Goal: Information Seeking & Learning: Find specific fact

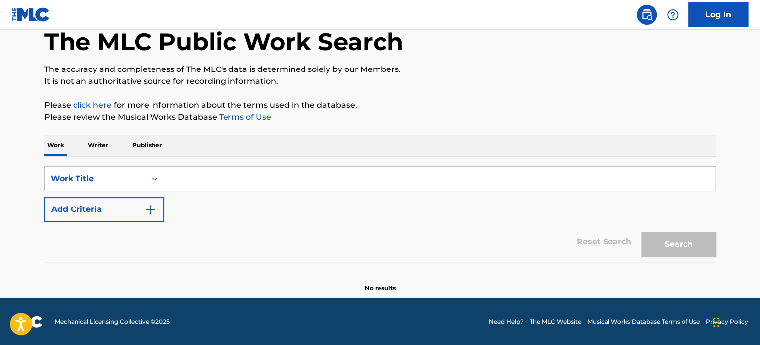
click at [205, 174] on input "Search Form" at bounding box center [439, 179] width 551 height 24
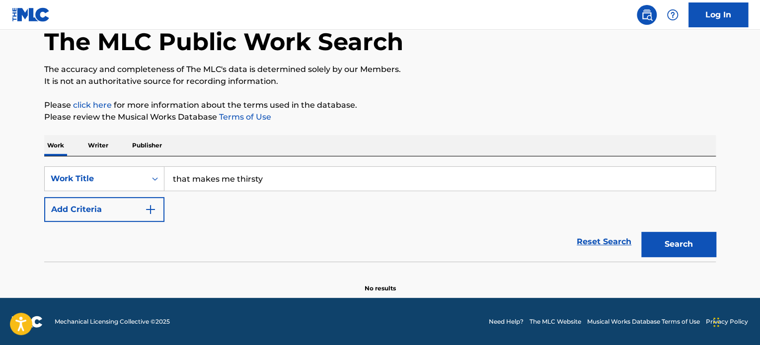
type input "that makes me thirsty"
click at [641, 232] on button "Search" at bounding box center [678, 244] width 75 height 25
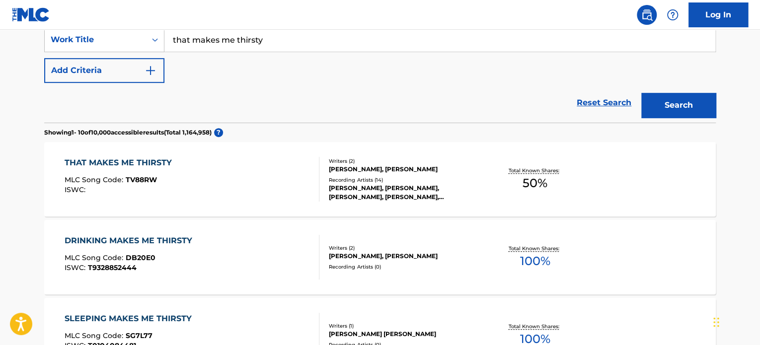
scroll to position [253, 0]
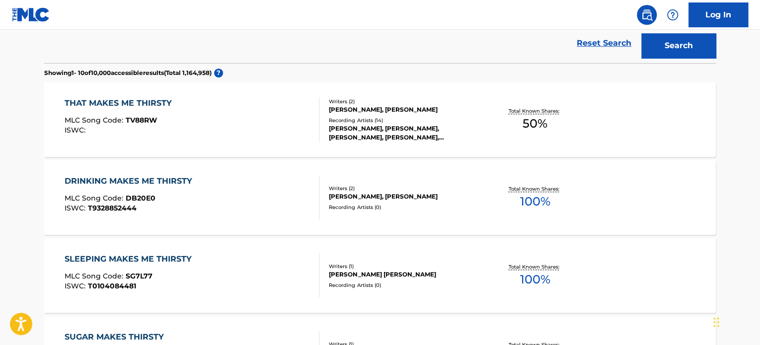
click at [481, 119] on div "Total Known Shares: 50 %" at bounding box center [535, 120] width 112 height 30
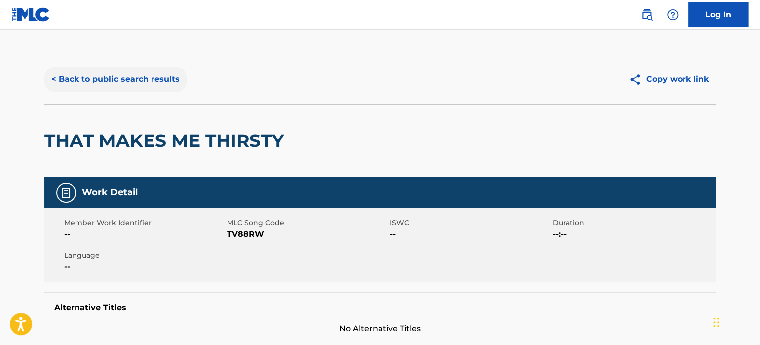
click at [169, 80] on button "< Back to public search results" at bounding box center [115, 79] width 143 height 25
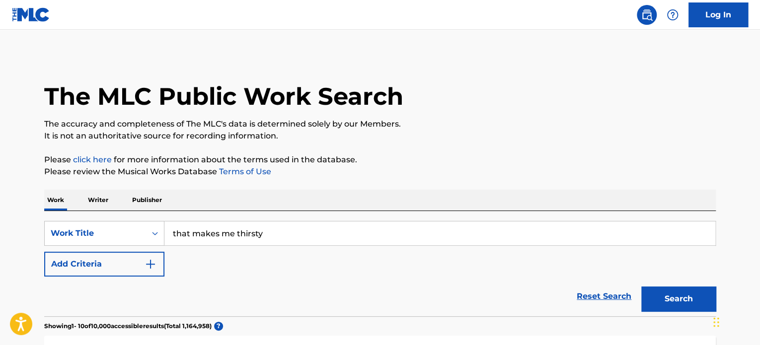
click at [312, 232] on input "that makes me thirsty" at bounding box center [439, 234] width 551 height 24
type input "real people"
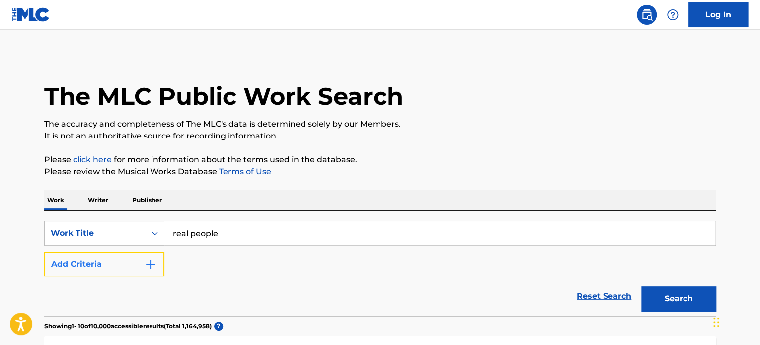
click at [150, 267] on img "Search Form" at bounding box center [151, 264] width 12 height 12
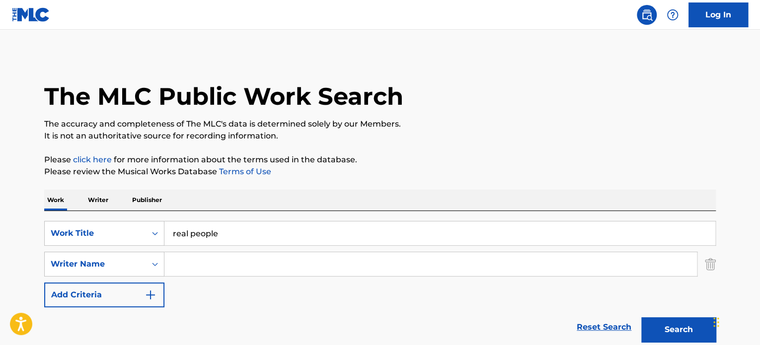
click at [178, 264] on input "Search Form" at bounding box center [430, 264] width 533 height 24
type input "scruggs"
click at [641, 317] on button "Search" at bounding box center [678, 329] width 75 height 25
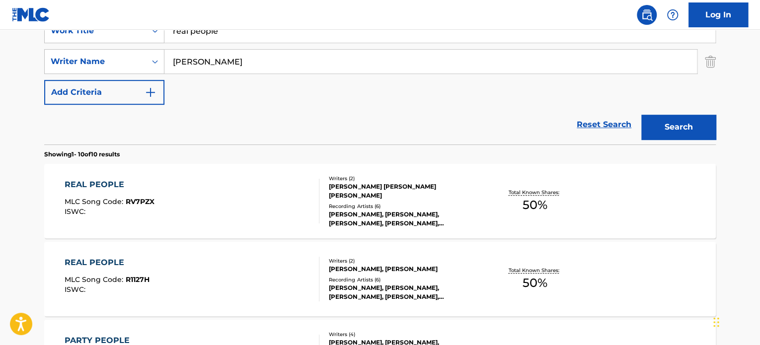
scroll to position [149, 0]
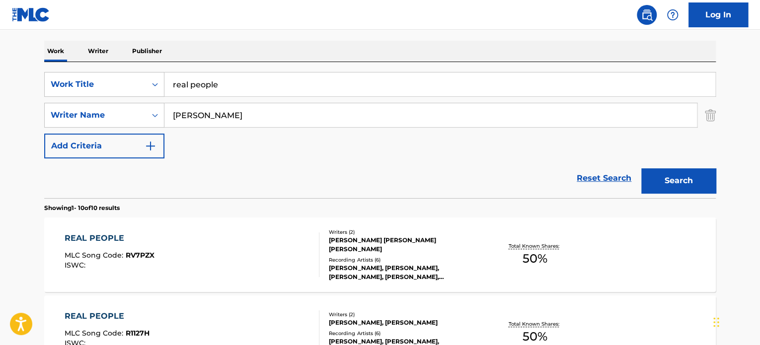
click at [228, 113] on input "scruggs" at bounding box center [430, 115] width 533 height 24
click at [229, 83] on input "real people" at bounding box center [439, 85] width 551 height 24
click at [229, 84] on input "real people" at bounding box center [439, 85] width 551 height 24
click at [229, 85] on input "real people" at bounding box center [439, 85] width 551 height 24
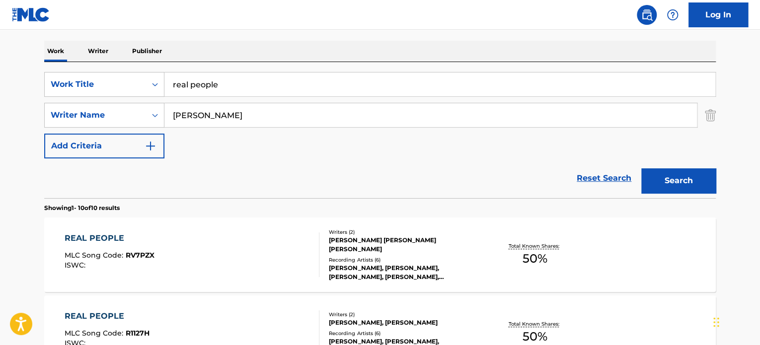
click at [227, 87] on input "real people" at bounding box center [439, 85] width 551 height 24
click at [345, 145] on div "SearchWithCriteria0a64695d-9a5d-4ac1-962e-c4190aa2efc3 Work Title real people S…" at bounding box center [380, 115] width 672 height 86
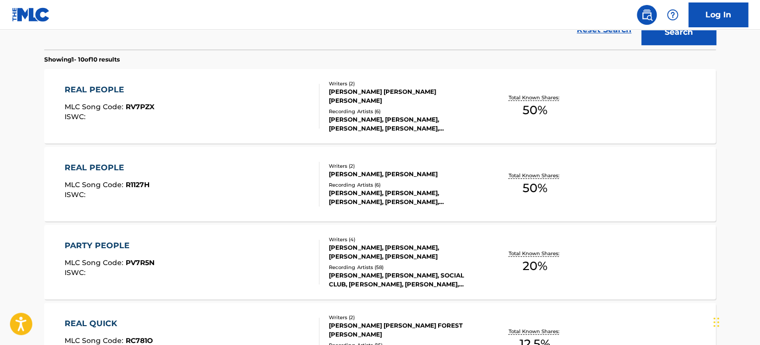
scroll to position [298, 0]
click at [638, 115] on div "REAL PEOPLE MLC Song Code : RV7PZX ISWC : Writers ( 2 ) AARON DUPREE TIPPIN, RI…" at bounding box center [380, 106] width 672 height 75
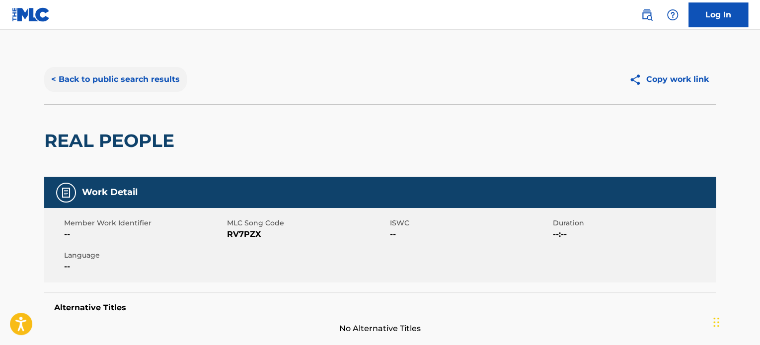
click at [90, 79] on button "< Back to public search results" at bounding box center [115, 79] width 143 height 25
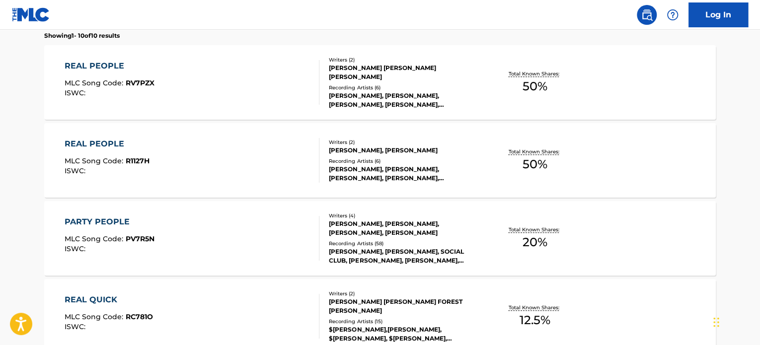
scroll to position [305, 0]
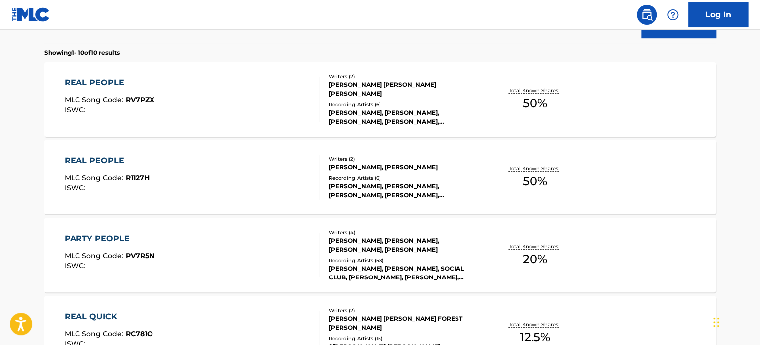
click at [485, 176] on div "Total Known Shares: 50 %" at bounding box center [535, 177] width 112 height 30
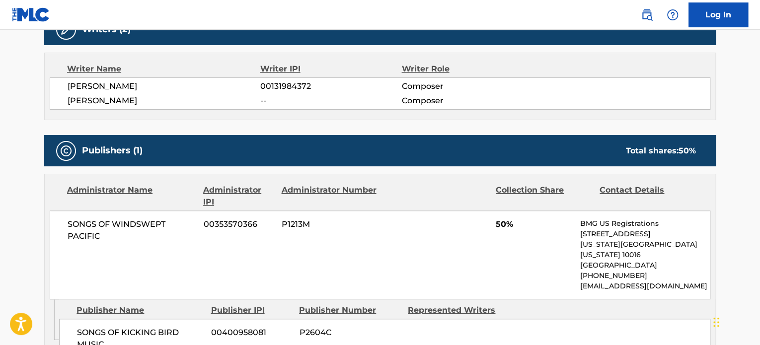
scroll to position [397, 0]
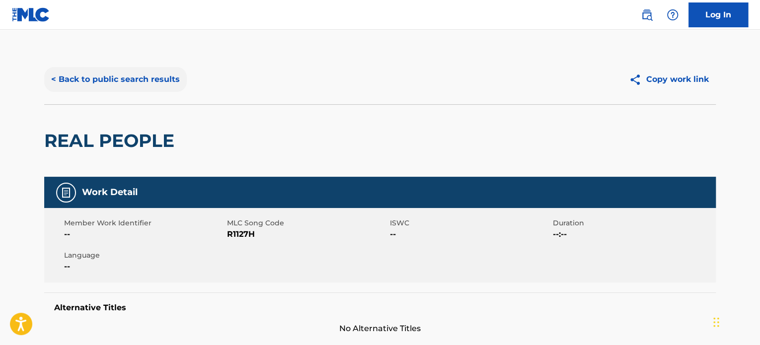
click at [153, 80] on button "< Back to public search results" at bounding box center [115, 79] width 143 height 25
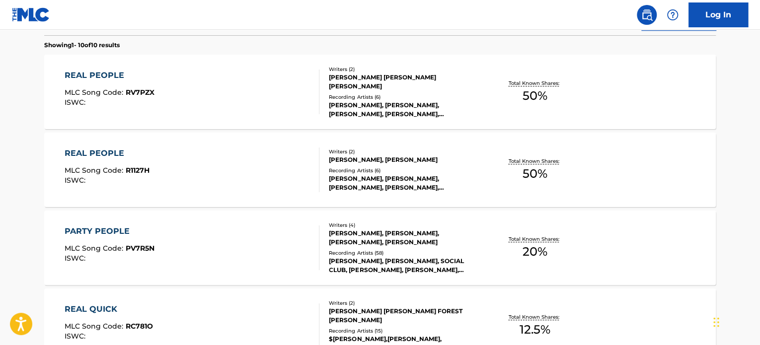
scroll to position [312, 0]
click at [606, 95] on div "REAL PEOPLE MLC Song Code : RV7PZX ISWC : Writers ( 2 ) AARON DUPREE TIPPIN, RI…" at bounding box center [380, 92] width 672 height 75
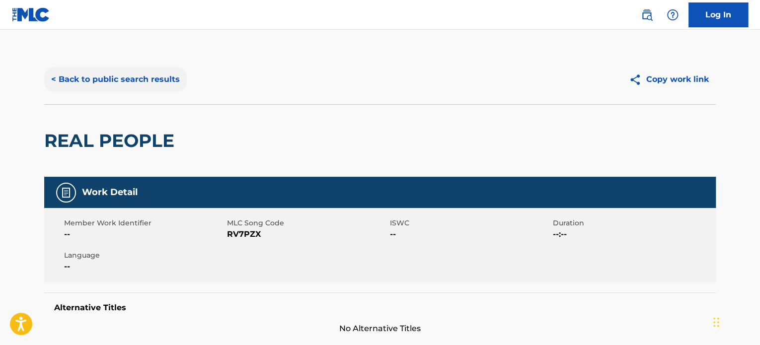
click at [141, 80] on button "< Back to public search results" at bounding box center [115, 79] width 143 height 25
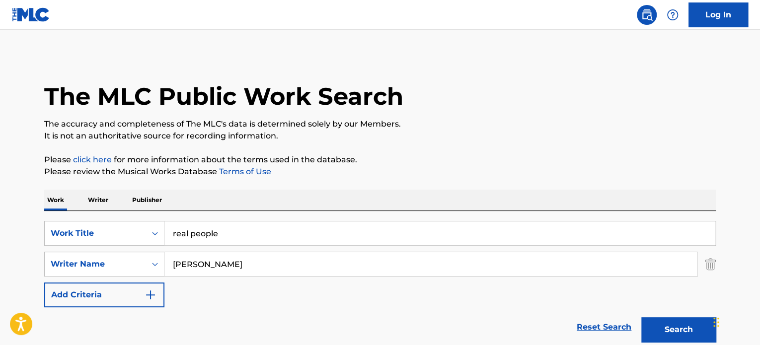
scroll to position [368, 0]
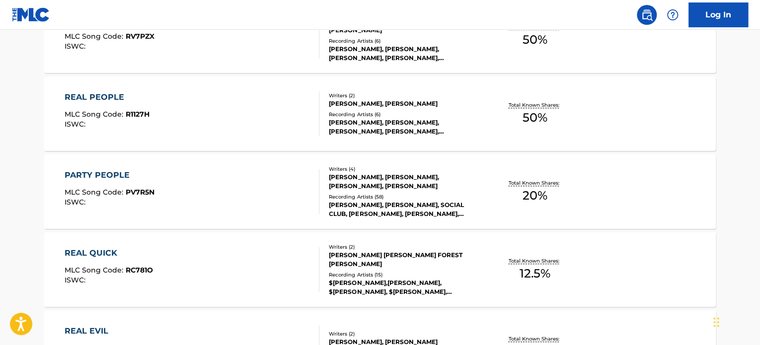
click at [572, 125] on div "Total Known Shares: 50 %" at bounding box center [535, 114] width 112 height 30
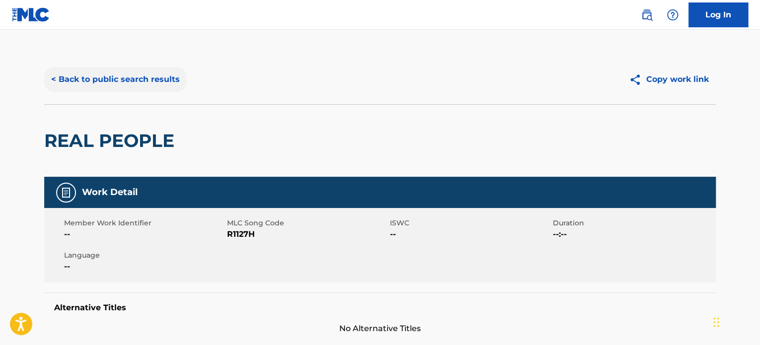
click at [173, 77] on button "< Back to public search results" at bounding box center [115, 79] width 143 height 25
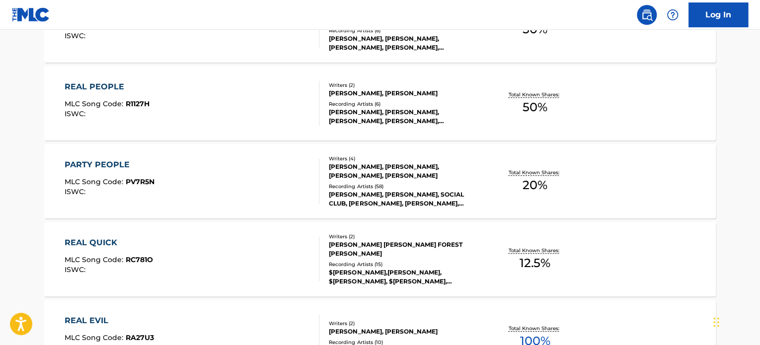
scroll to position [326, 0]
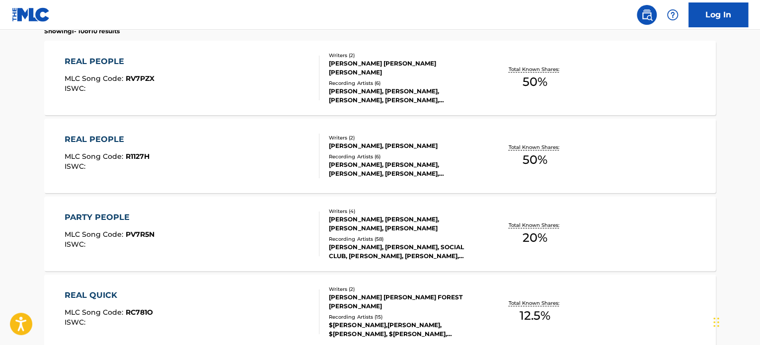
click at [529, 89] on span "50 %" at bounding box center [535, 82] width 25 height 18
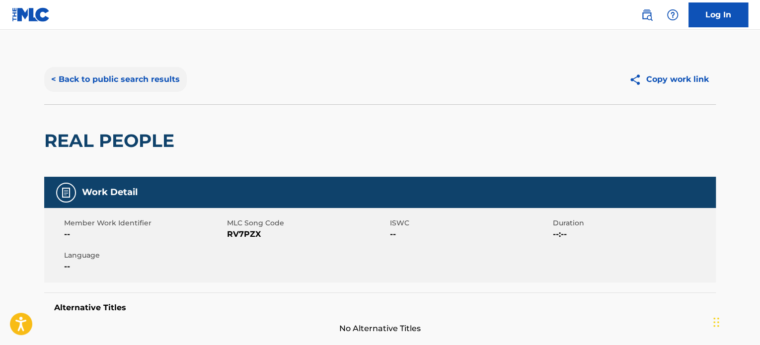
click at [130, 74] on button "< Back to public search results" at bounding box center [115, 79] width 143 height 25
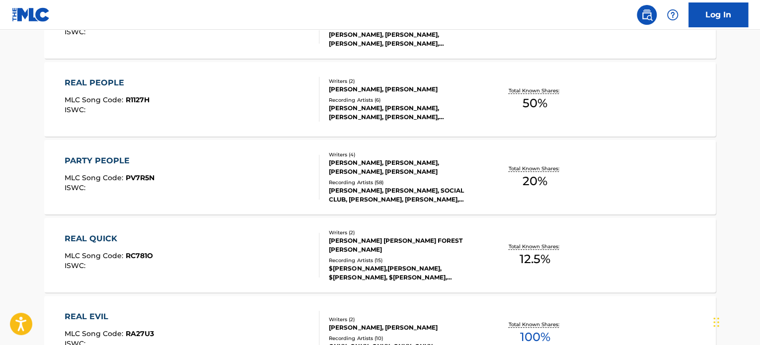
scroll to position [333, 0]
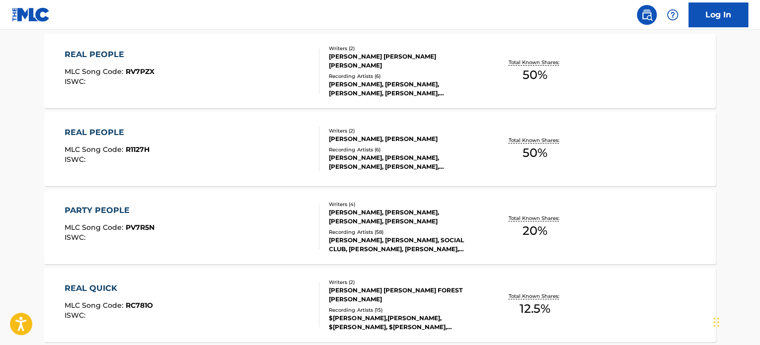
click at [460, 173] on div "REAL PEOPLE MLC Song Code : R1127H ISWC : Writers ( 2 ) AARON TIPPIN, RICKY SCR…" at bounding box center [380, 149] width 672 height 75
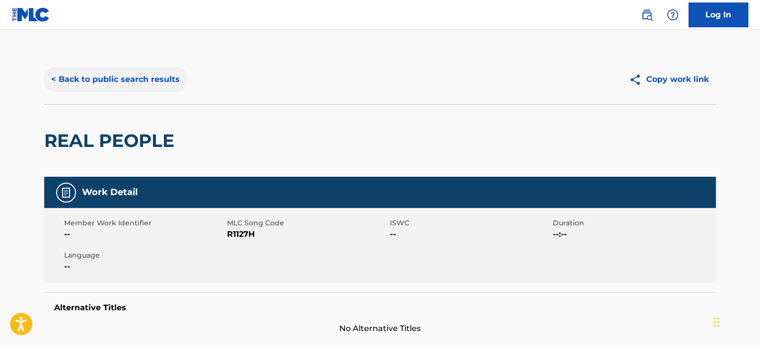
click at [165, 83] on button "< Back to public search results" at bounding box center [115, 79] width 143 height 25
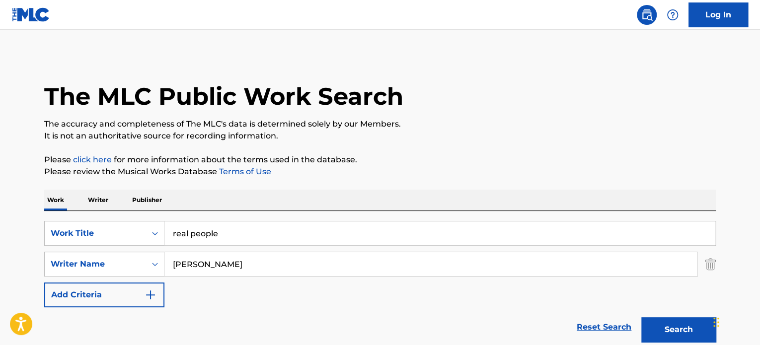
click at [243, 228] on input "real people" at bounding box center [439, 234] width 551 height 24
click at [225, 271] on input "scruggs" at bounding box center [430, 264] width 533 height 24
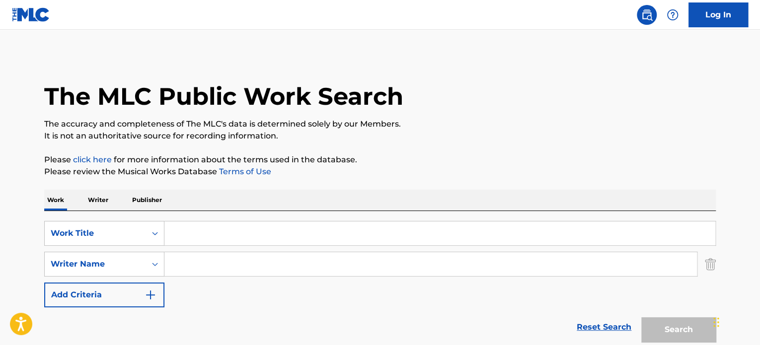
click at [244, 242] on input "Search Form" at bounding box center [439, 234] width 551 height 24
type input "no cap"
click at [230, 269] on input "Search Form" at bounding box center [430, 264] width 533 height 24
type input "paak"
click at [641, 317] on button "Search" at bounding box center [678, 329] width 75 height 25
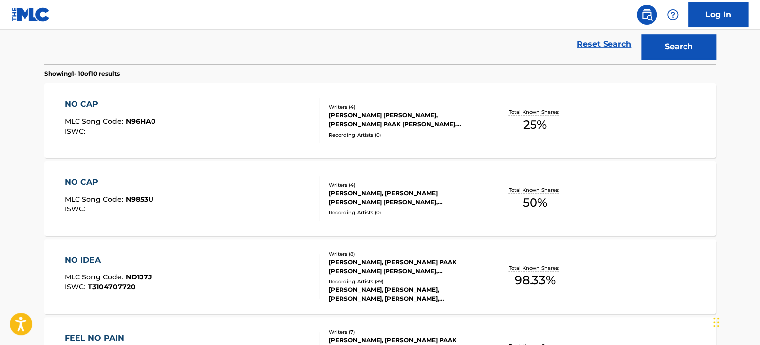
scroll to position [298, 0]
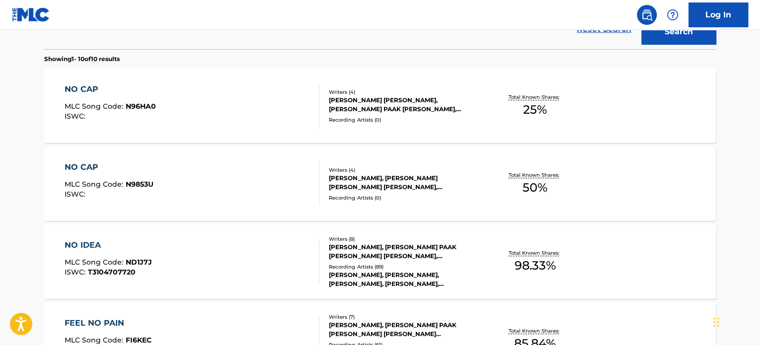
click at [485, 123] on div "NO CAP MLC Song Code : N96HA0 ISWC : Writers ( 4 ) JAMES JOHN NAPIER, BRANDON P…" at bounding box center [380, 106] width 672 height 75
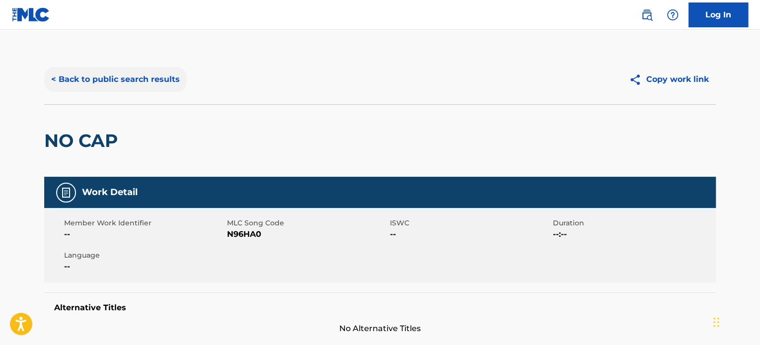
click at [133, 79] on button "< Back to public search results" at bounding box center [115, 79] width 143 height 25
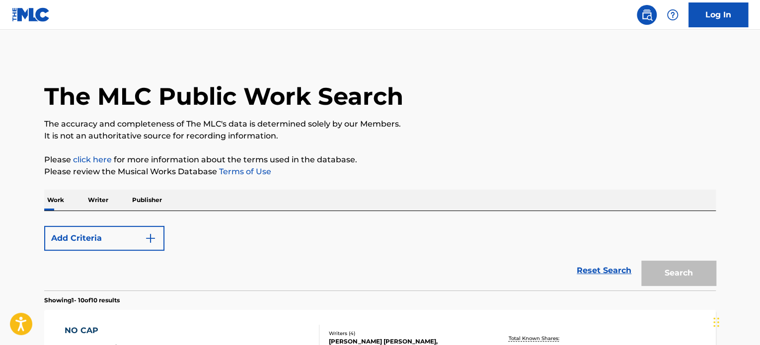
scroll to position [354, 0]
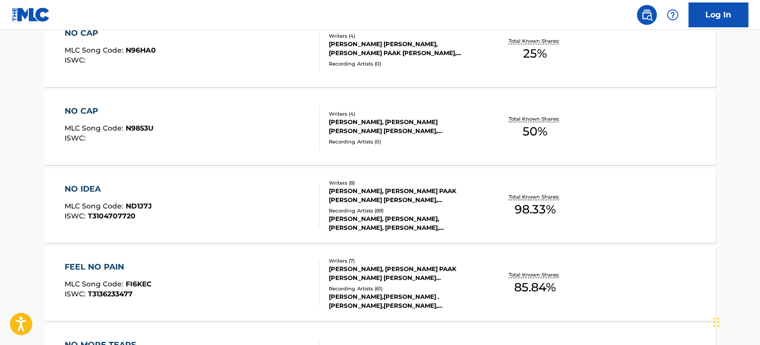
click at [502, 139] on div "Total Known Shares: 50 %" at bounding box center [535, 128] width 112 height 30
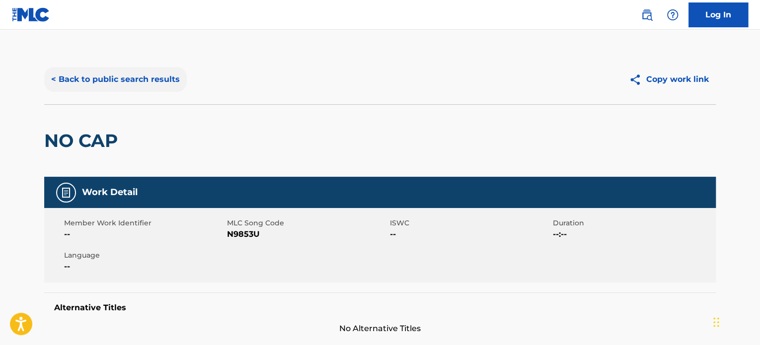
click at [137, 82] on button "< Back to public search results" at bounding box center [115, 79] width 143 height 25
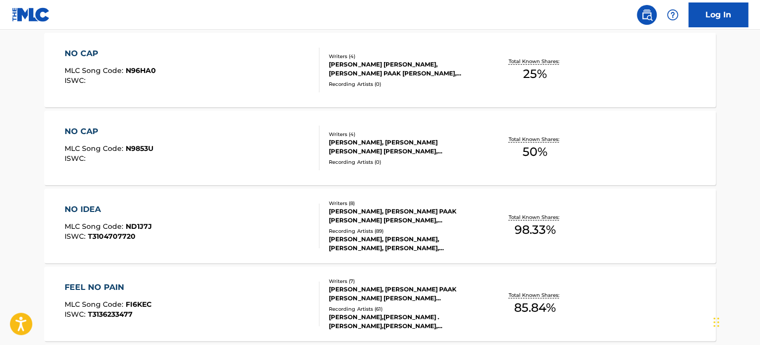
scroll to position [312, 0]
